Goal: Task Accomplishment & Management: Complete application form

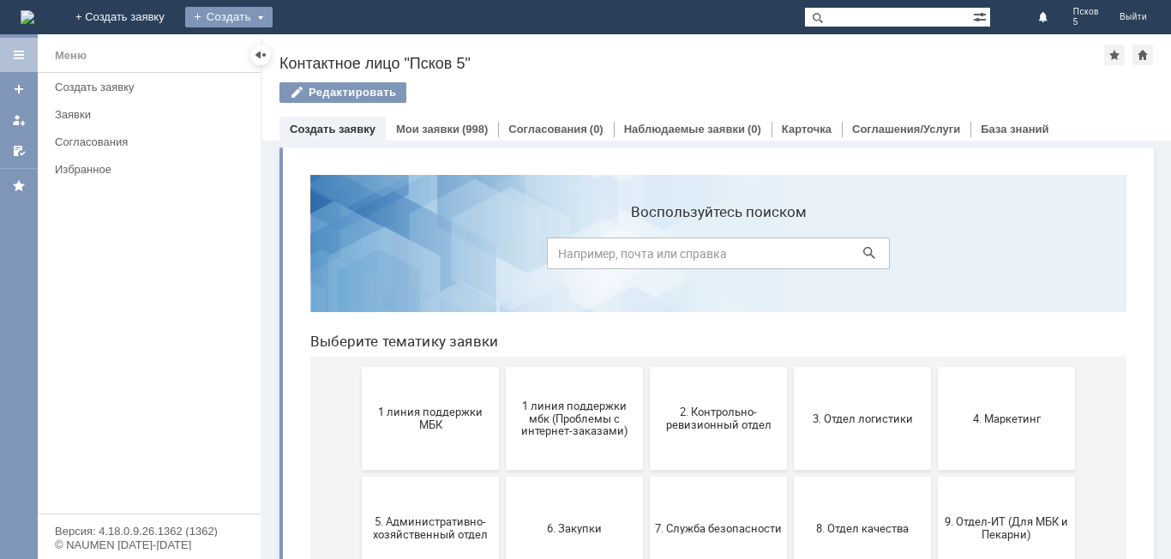
click at [273, 15] on div "Создать" at bounding box center [228, 17] width 87 height 21
click at [319, 47] on link "Заявка" at bounding box center [254, 51] width 130 height 21
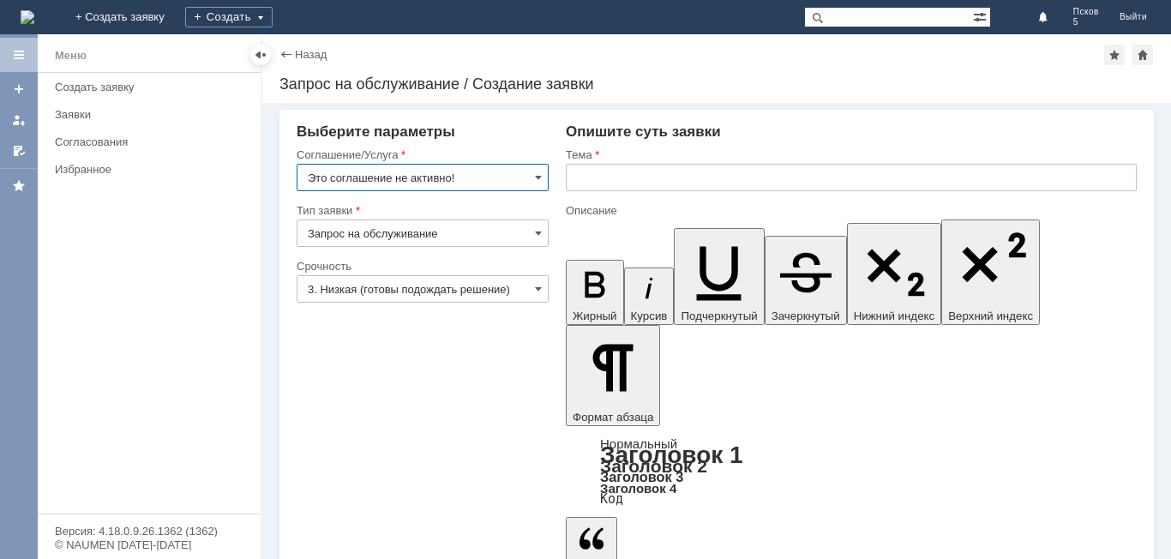
click at [592, 176] on input "text" at bounding box center [851, 177] width 571 height 27
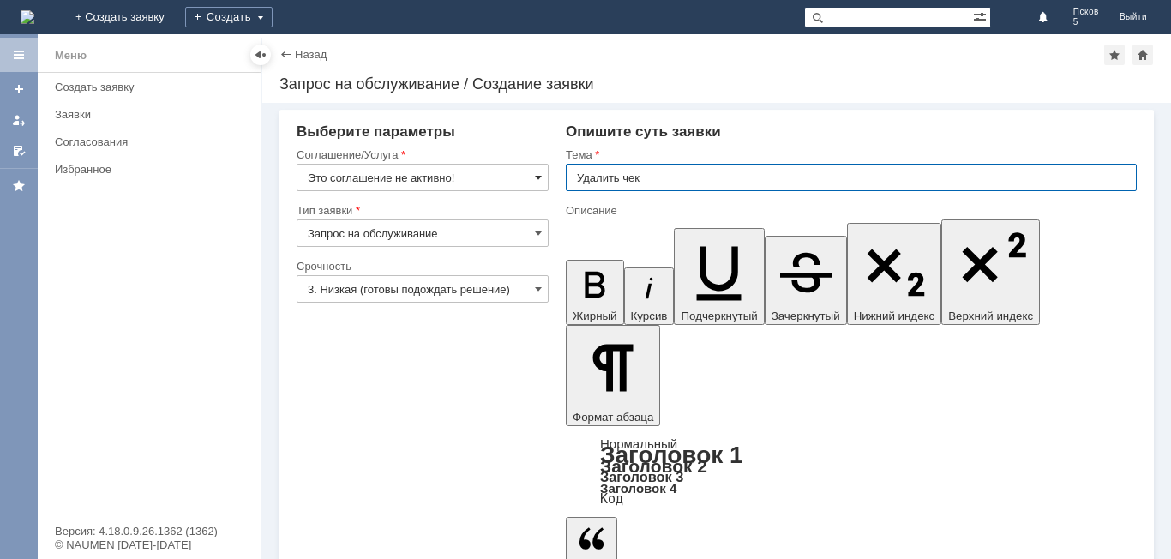
type input "Удалить чек"
drag, startPoint x: 542, startPoint y: 172, endPoint x: 525, endPoint y: 189, distance: 23.6
click at [533, 183] on div "Это соглашение не активно!" at bounding box center [423, 177] width 252 height 27
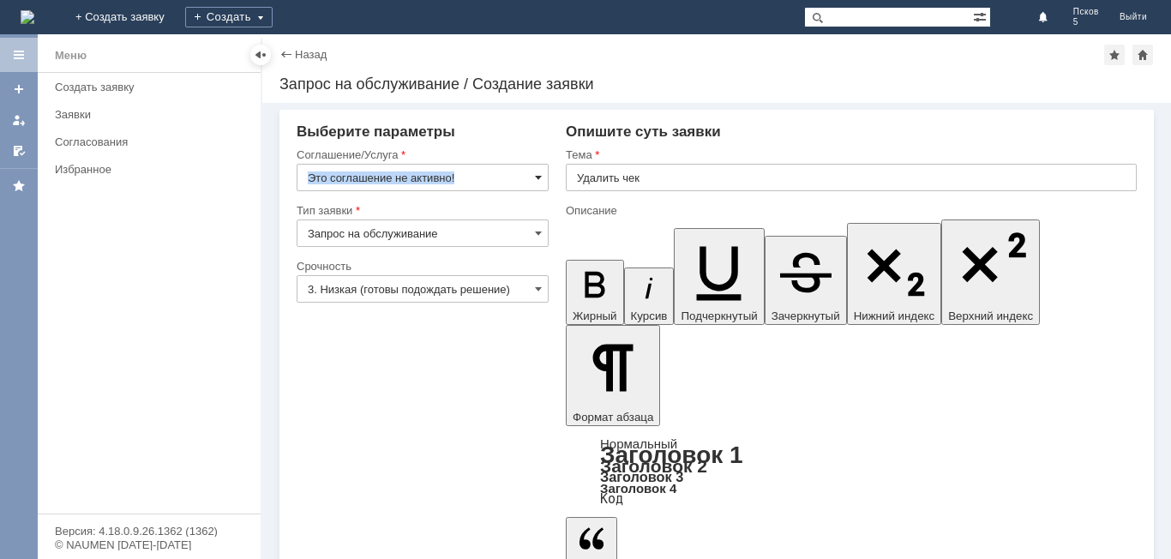
click at [541, 177] on span at bounding box center [538, 178] width 7 height 14
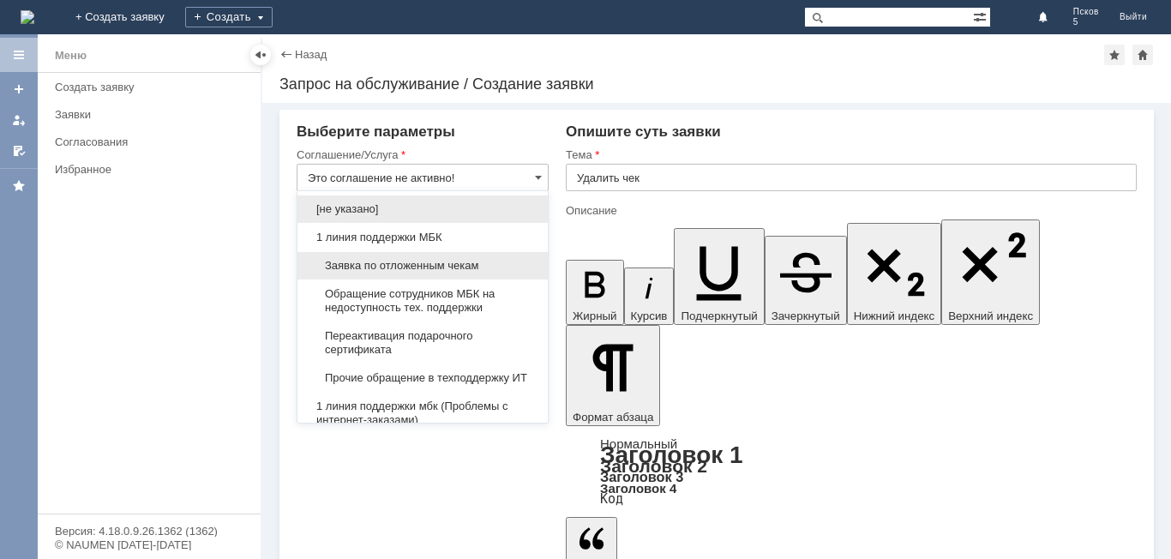
drag, startPoint x: 463, startPoint y: 271, endPoint x: 472, endPoint y: 260, distance: 14.6
click at [463, 270] on span "Заявка по отложенным чекам" at bounding box center [423, 266] width 230 height 14
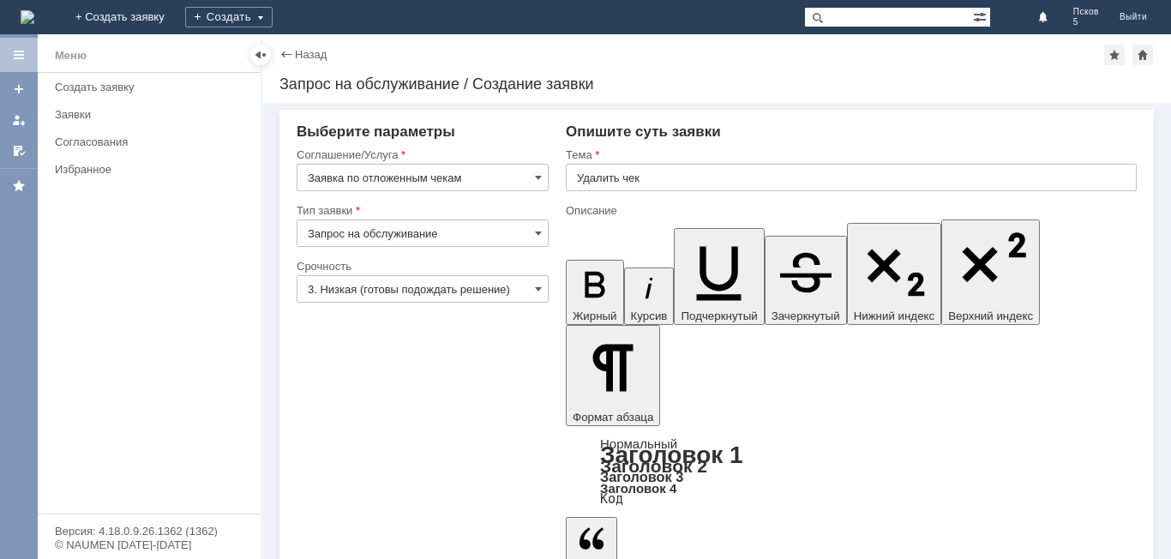
type input "Заявка по отложенным чекам"
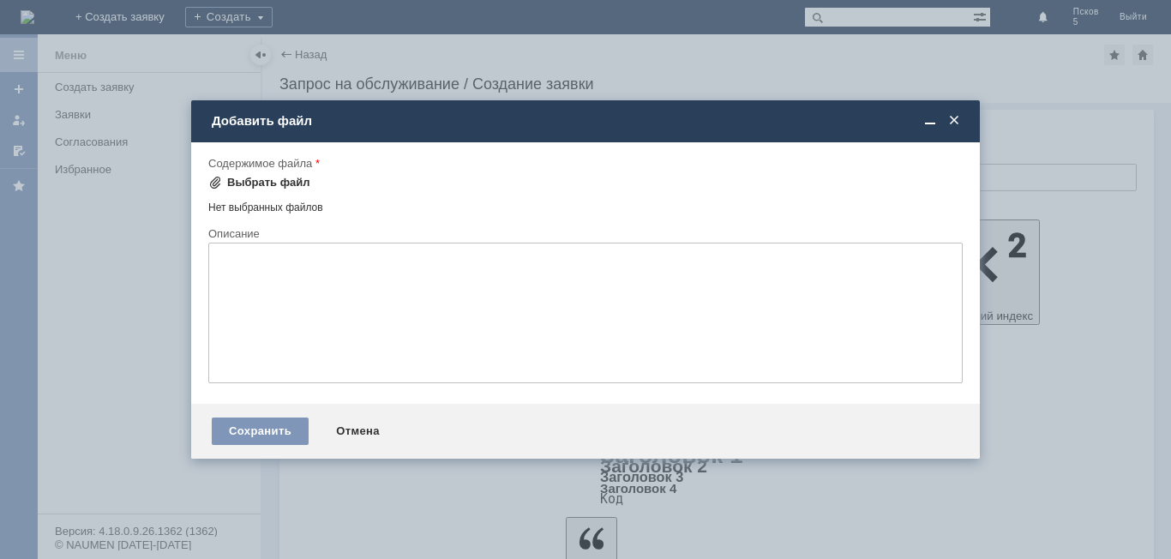
click at [284, 181] on div "Выбрать файл" at bounding box center [268, 183] width 83 height 14
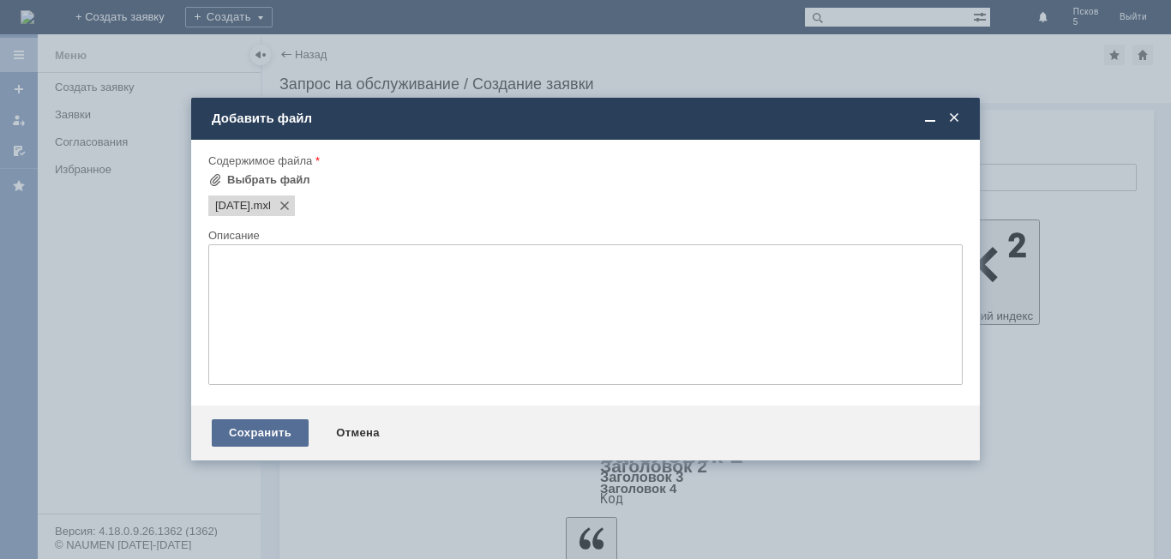
click at [249, 434] on div "Сохранить" at bounding box center [260, 432] width 97 height 27
